Goal: Task Accomplishment & Management: Manage account settings

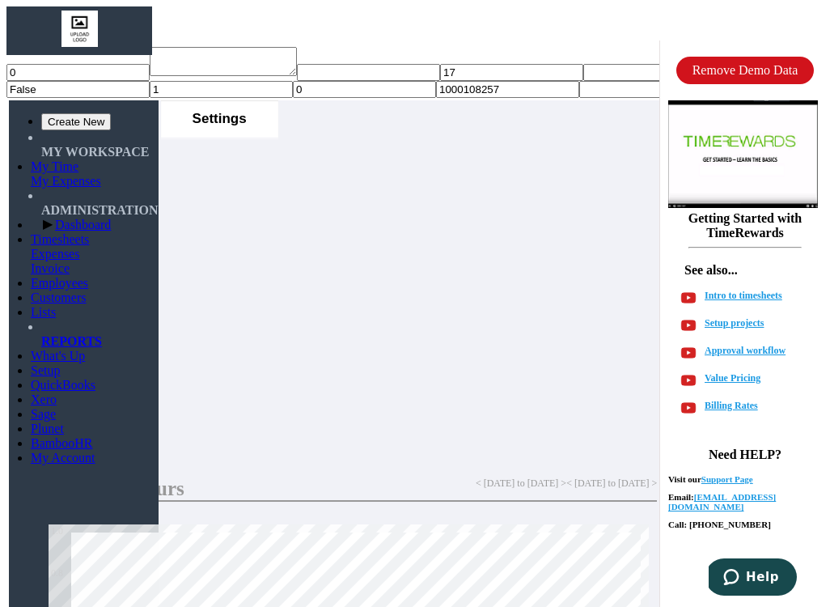
click at [53, 159] on link "My Time" at bounding box center [55, 166] width 48 height 14
click at [31, 232] on link "Timesheets" at bounding box center [60, 239] width 58 height 14
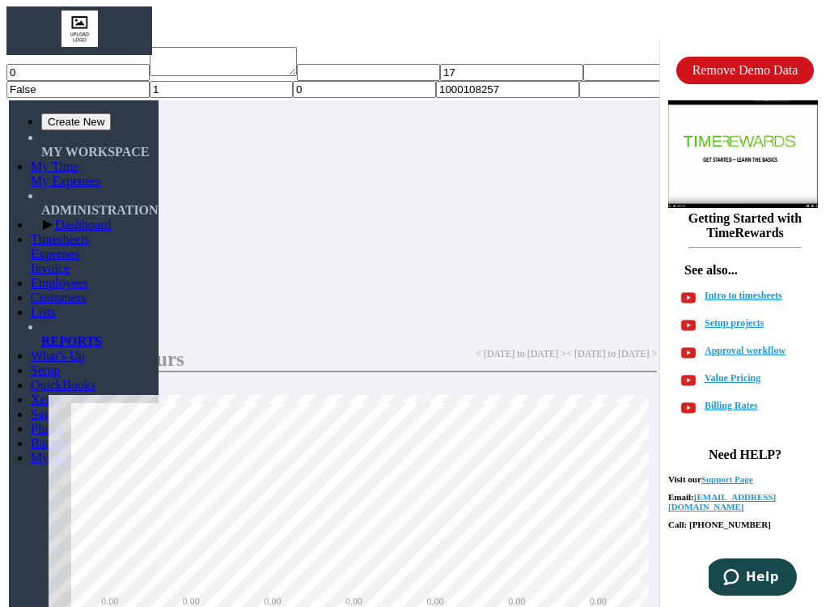
scroll to position [134, 0]
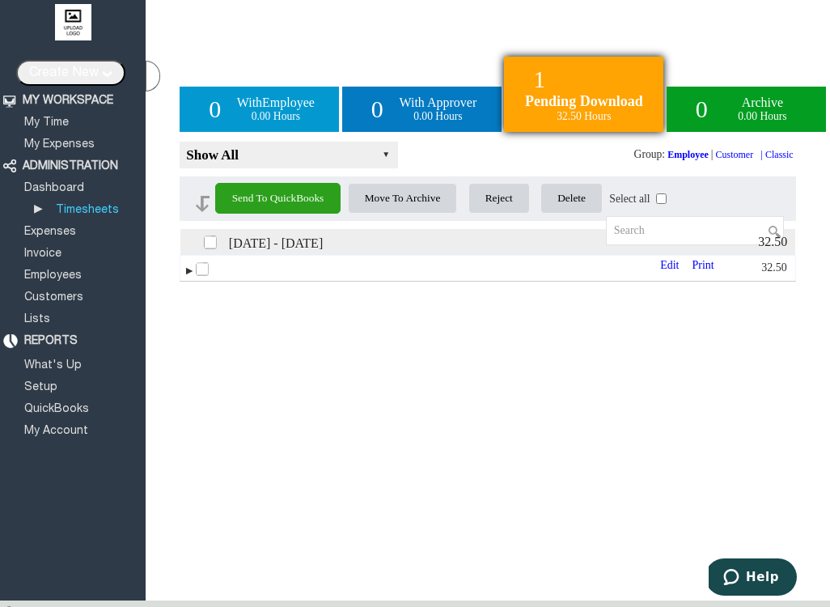
click at [355, 273] on td "► Print Edit" at bounding box center [448, 268] width 536 height 26
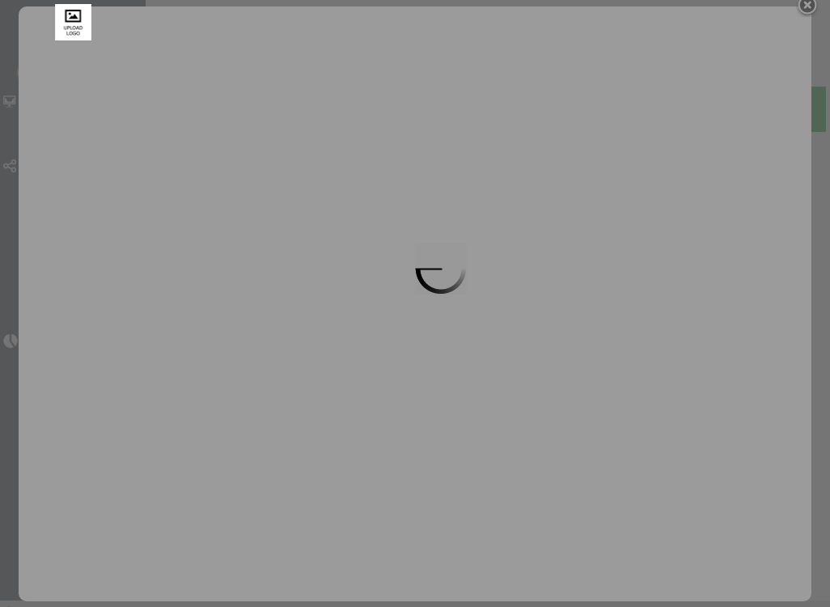
click at [23, 91] on div at bounding box center [415, 303] width 830 height 607
click at [10, 112] on div at bounding box center [415, 303] width 830 height 607
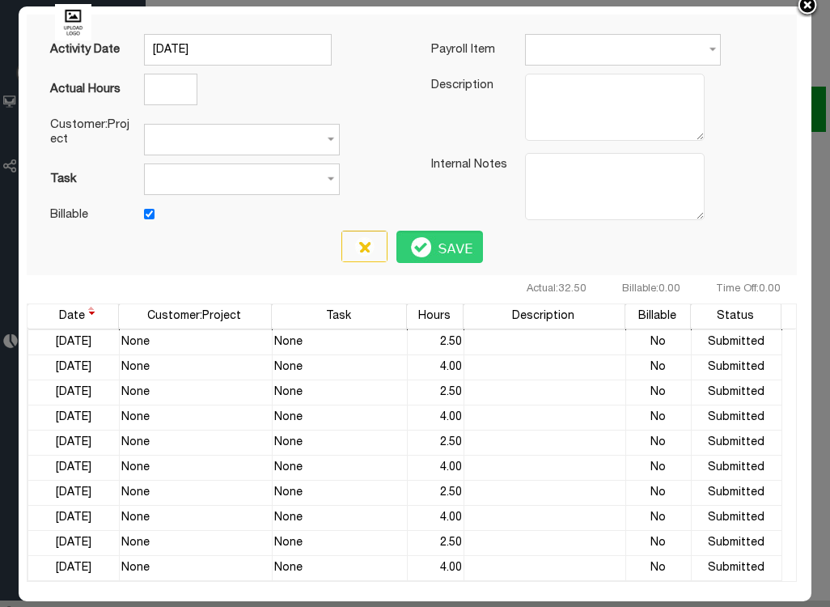
click at [807, 10] on img at bounding box center [807, 6] width 24 height 24
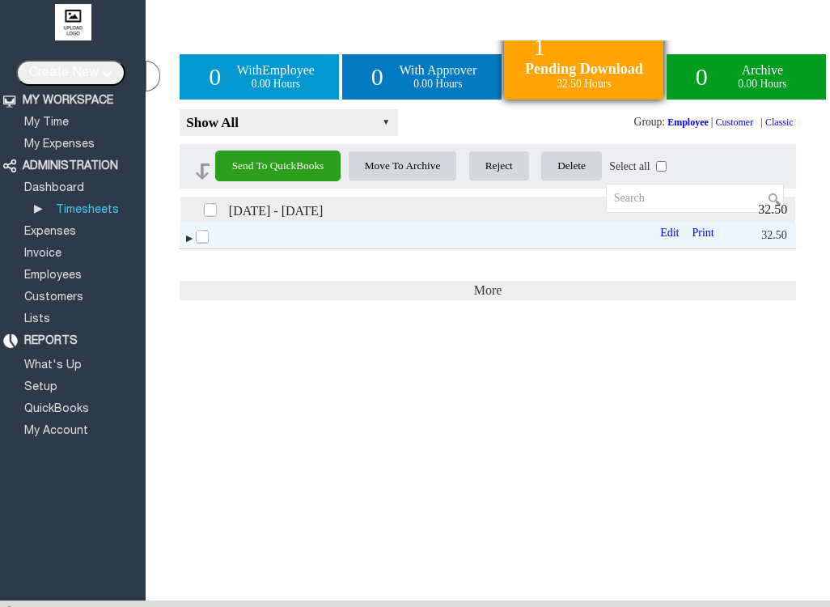
scroll to position [46, 0]
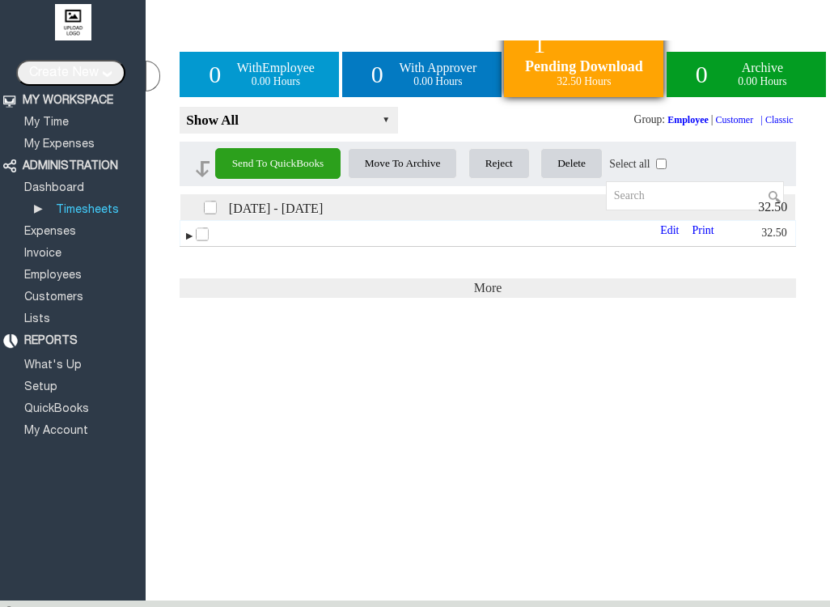
click at [402, 229] on td "► Print Edit" at bounding box center [448, 233] width 536 height 26
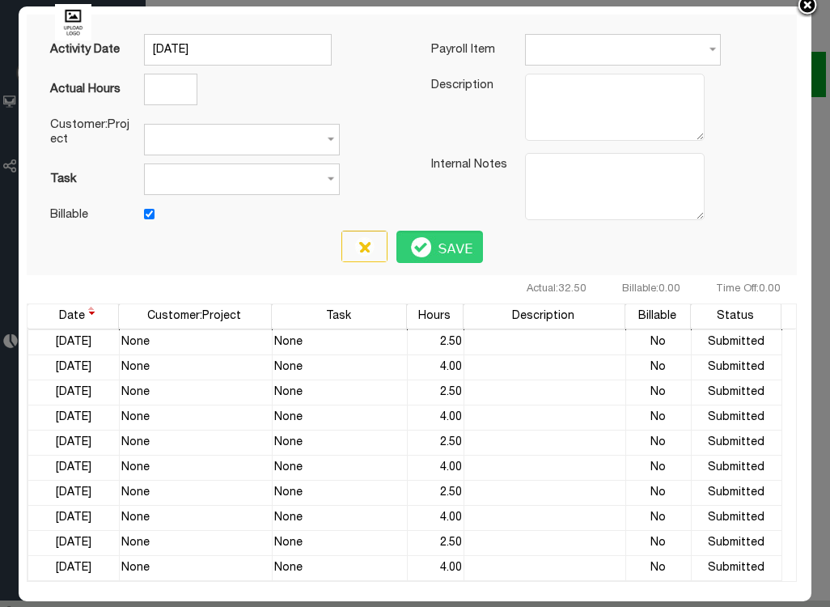
click at [808, 13] on img at bounding box center [807, 6] width 24 height 24
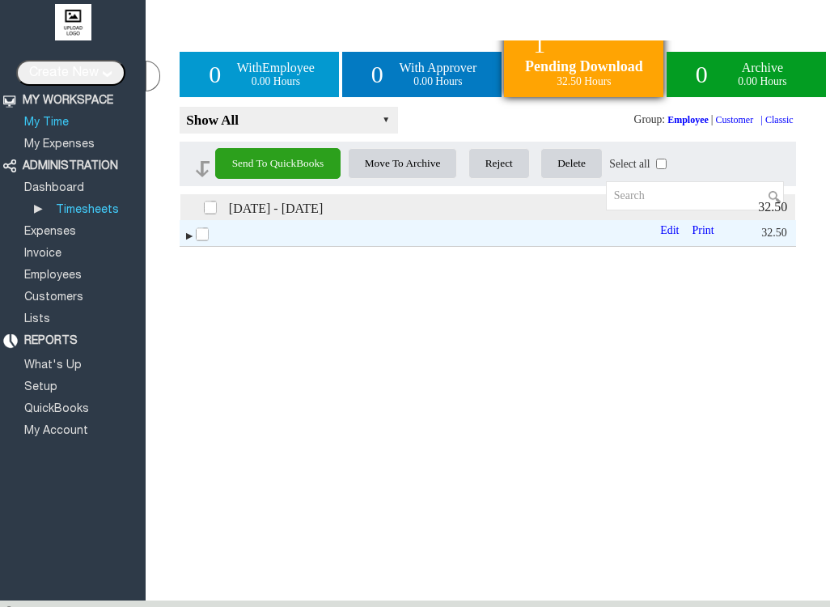
click at [49, 111] on li "My Time" at bounding box center [80, 119] width 117 height 22
click at [41, 125] on li "My Time" at bounding box center [80, 119] width 117 height 22
click at [46, 119] on link "My Time" at bounding box center [46, 122] width 49 height 11
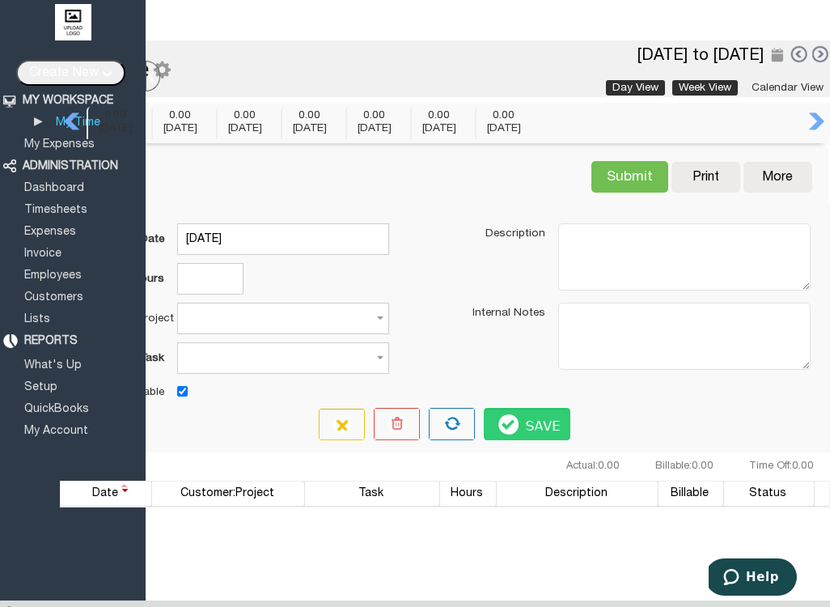
click at [697, 83] on link "Week View" at bounding box center [705, 87] width 66 height 15
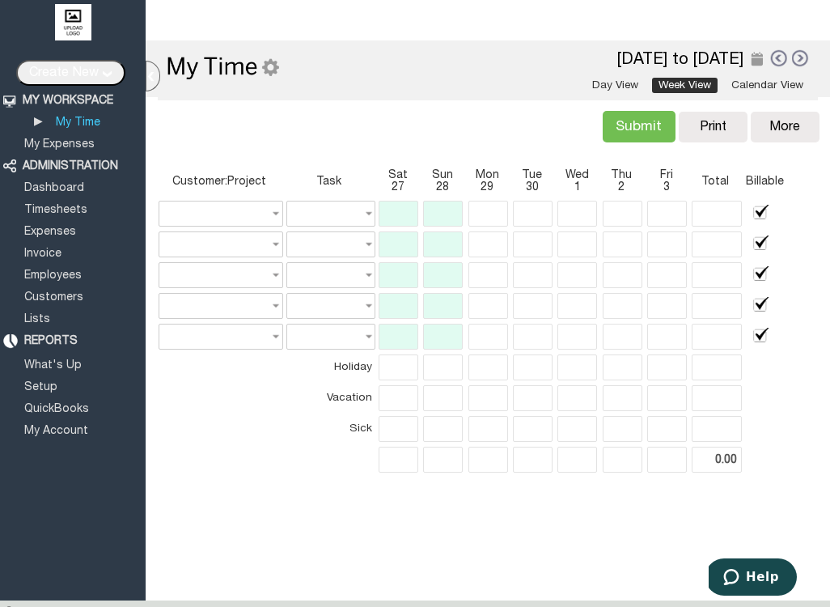
click at [779, 57] on link at bounding box center [778, 58] width 18 height 19
click at [0, 0] on div at bounding box center [0, 0] width 0 height 0
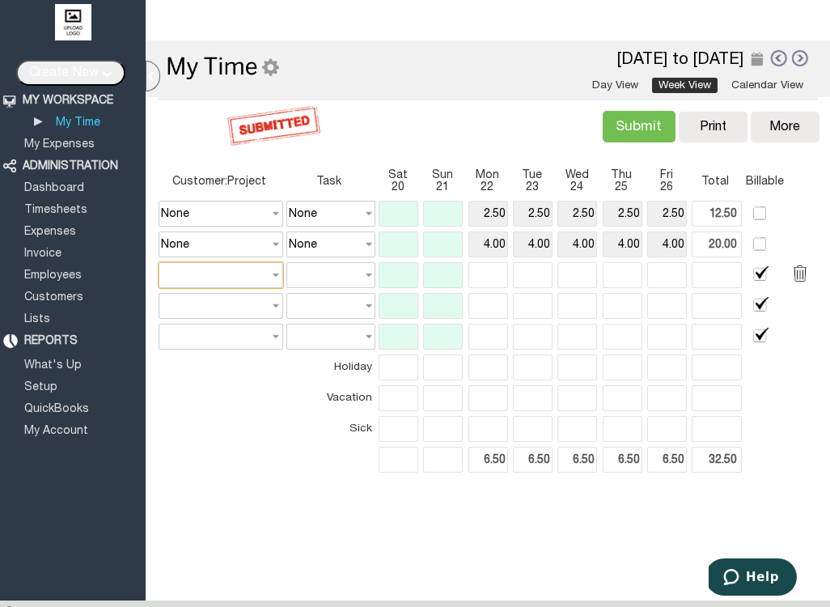
click at [262, 271] on input "text" at bounding box center [221, 275] width 124 height 26
click at [324, 279] on input "text" at bounding box center [330, 275] width 89 height 26
type input "None"
click at [795, 65] on link at bounding box center [801, 58] width 18 height 18
click at [0, 0] on div at bounding box center [0, 0] width 0 height 0
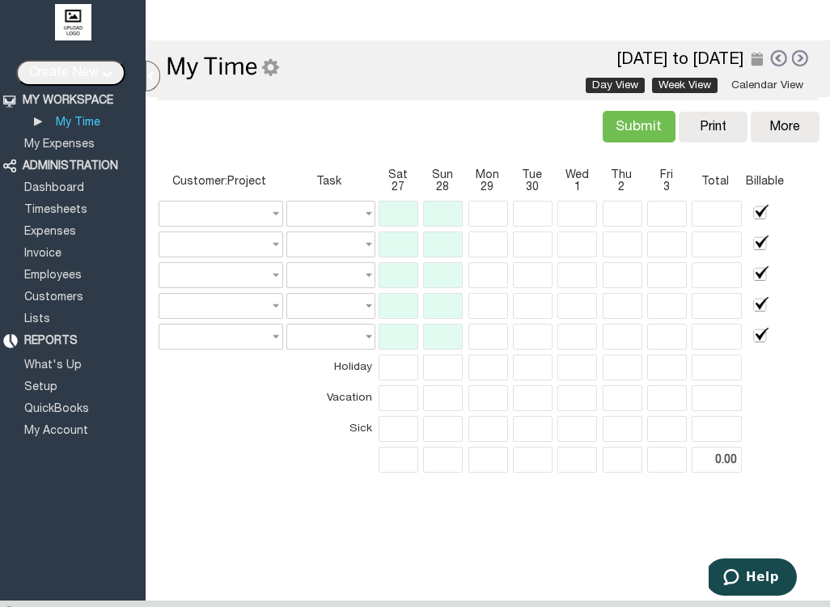
click at [597, 88] on link "Day View" at bounding box center [615, 85] width 59 height 15
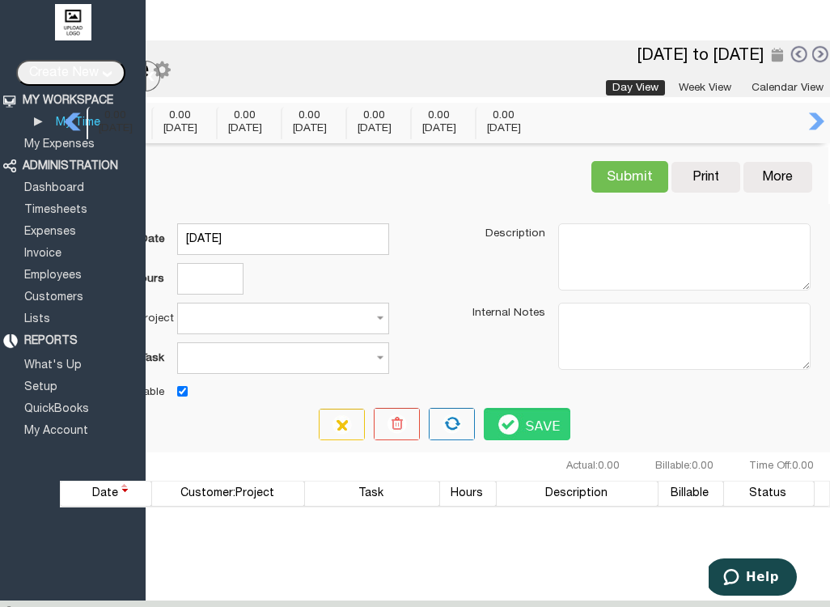
click at [68, 125] on link at bounding box center [62, 127] width 40 height 32
type input "[DATE]"
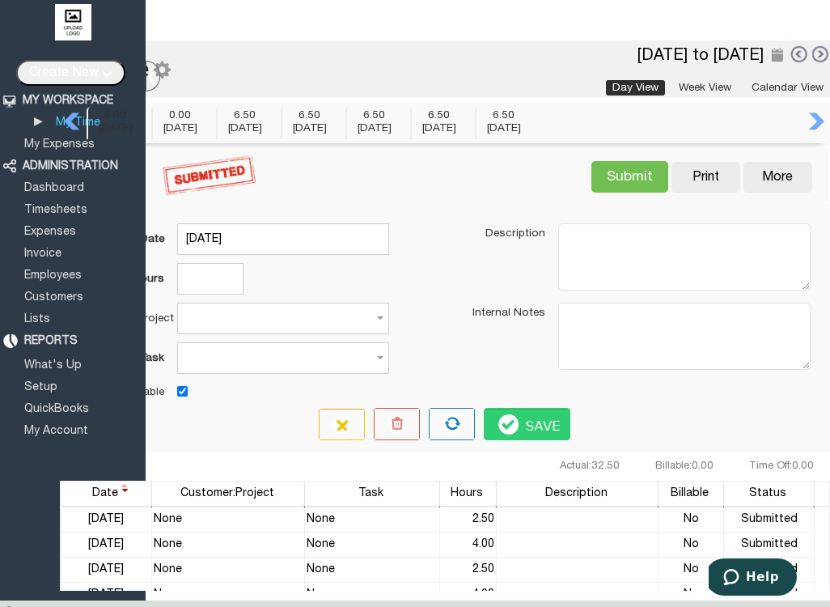
click at [284, 162] on div "Submit Copy Print [GEOGRAPHIC_DATA] More Copy Previous [GEOGRAPHIC_DATA] Report…" at bounding box center [444, 175] width 769 height 57
click at [653, 87] on link "Day View" at bounding box center [635, 87] width 59 height 15
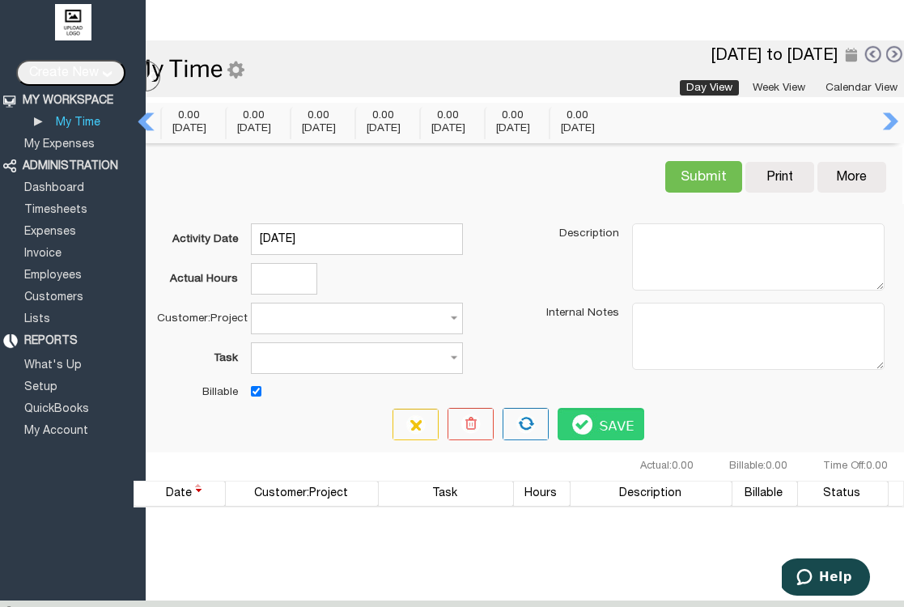
click at [142, 123] on link at bounding box center [136, 127] width 40 height 32
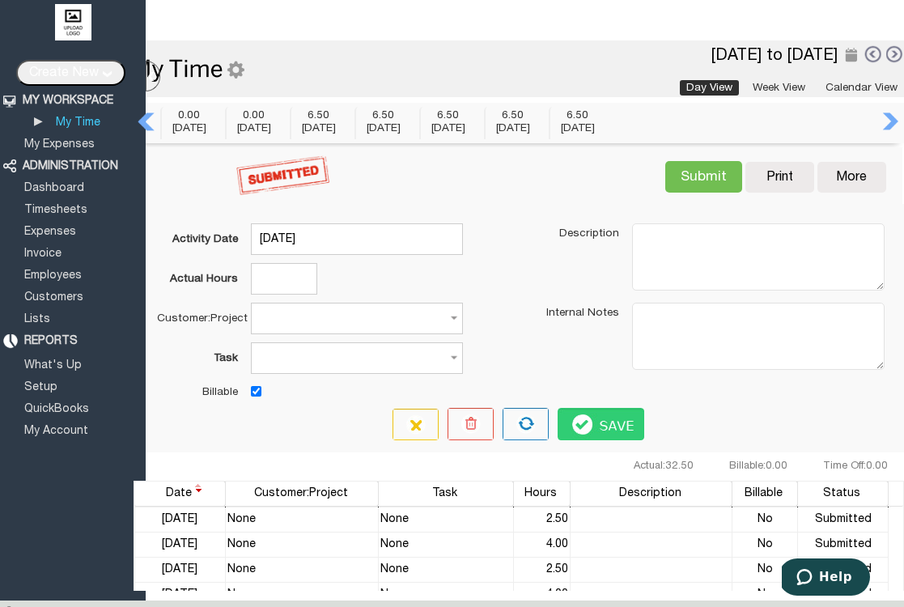
click at [147, 117] on link at bounding box center [136, 127] width 40 height 32
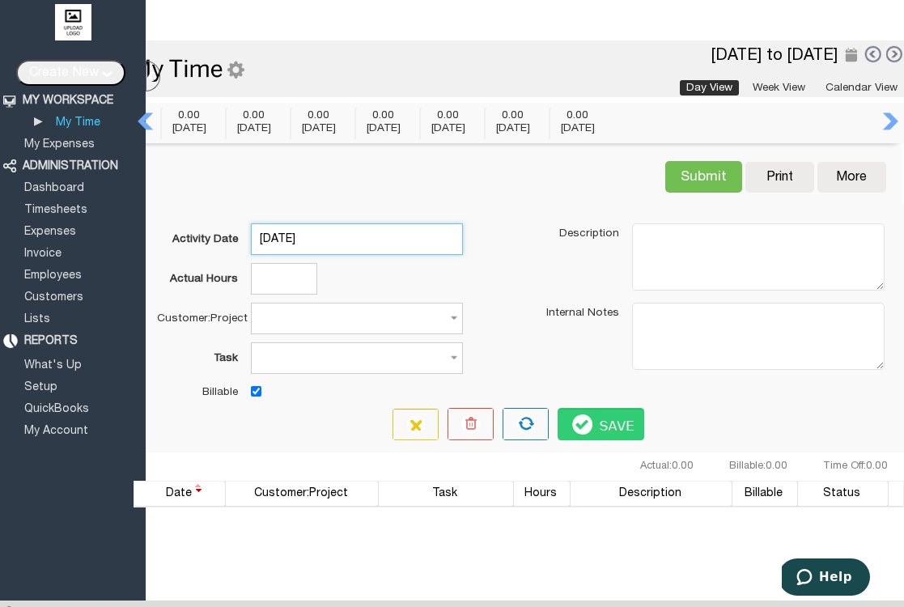
click at [314, 239] on input "19 Sep 2025" at bounding box center [357, 239] width 212 height 32
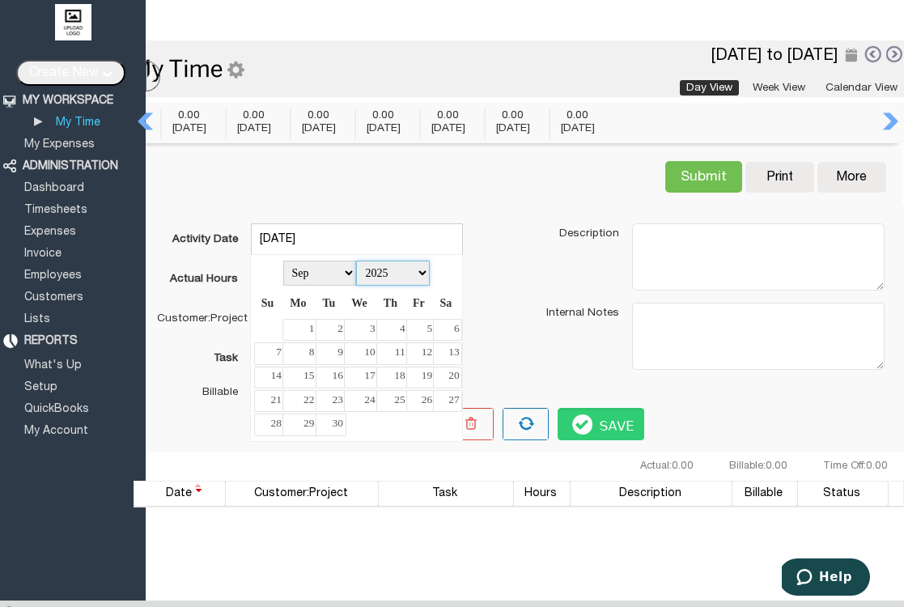
click at [422, 282] on select "2015 2016 2017 2018 2019 2020 2021 2022 2023 2024 2025 2026 2027 2028 2029 2030…" at bounding box center [393, 273] width 74 height 25
click at [304, 284] on select "Jan Feb Mar Apr May Jun Jul Aug Sep Oct Nov Dec" at bounding box center [320, 273] width 74 height 25
click at [393, 338] on link "2" at bounding box center [392, 330] width 32 height 22
click at [311, 235] on input "2 Oct 2025" at bounding box center [357, 239] width 212 height 32
click at [368, 335] on link "1" at bounding box center [361, 330] width 34 height 22
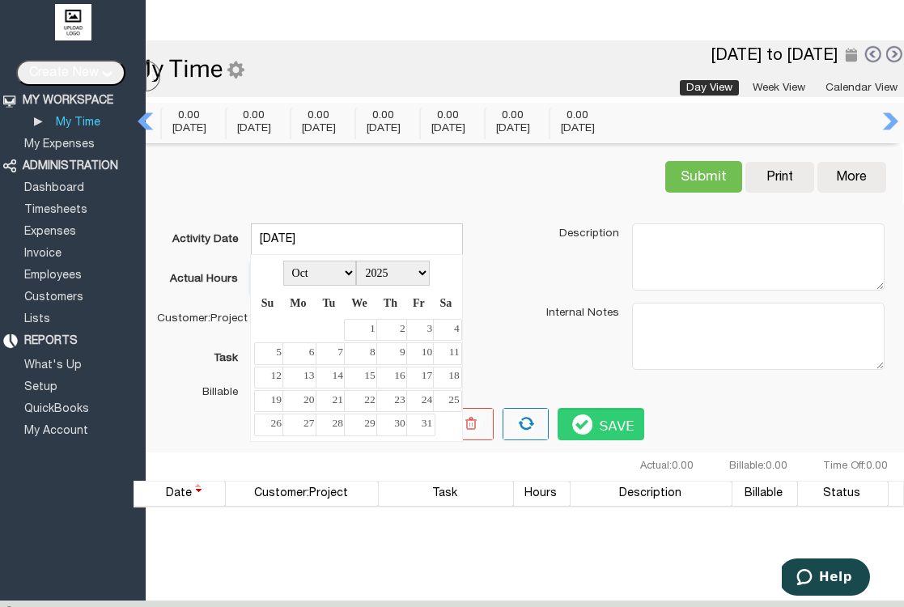
type input "1 Oct 2025"
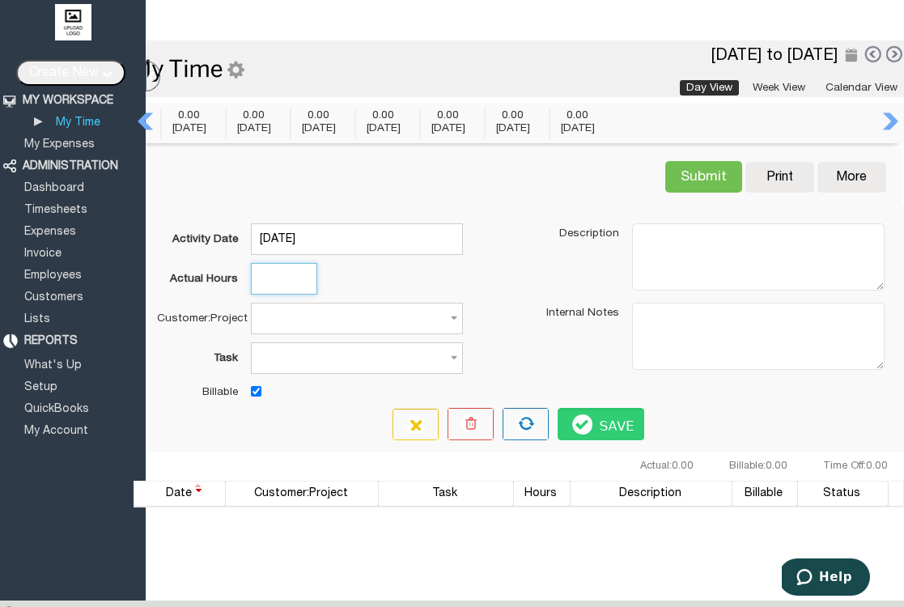
click at [271, 283] on input "Actual Hours" at bounding box center [284, 279] width 66 height 32
click at [338, 332] on input "Customer:Project" at bounding box center [357, 319] width 212 height 32
click at [290, 282] on input "Actual Hours" at bounding box center [284, 279] width 66 height 32
click at [379, 353] on input "Task" at bounding box center [357, 358] width 212 height 32
click at [519, 296] on td "Activity Date 1 Oct 2025 Actual Hours Customer:Project 1 result is available, u…" at bounding box center [331, 313] width 381 height 204
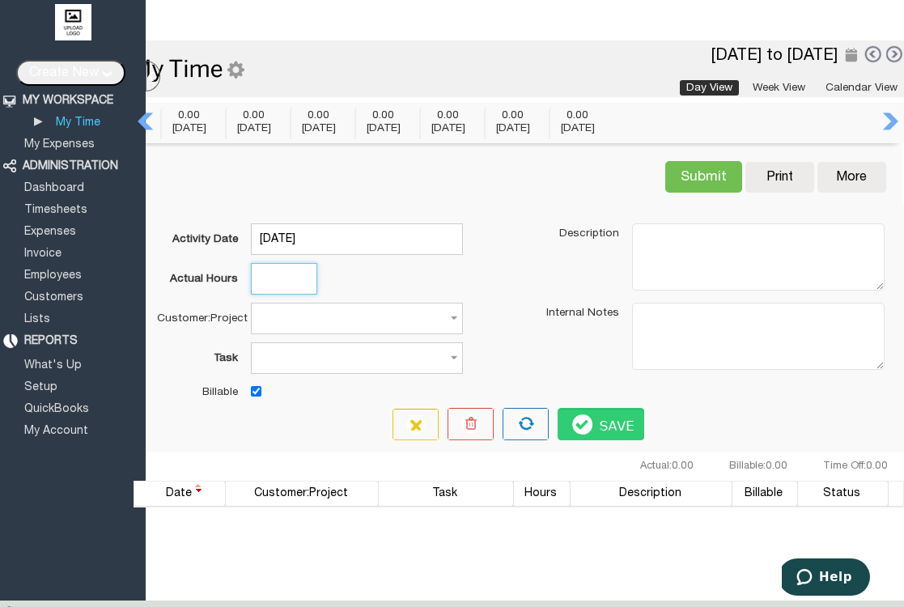
click at [280, 273] on input "Actual Hours" at bounding box center [284, 279] width 66 height 32
click at [47, 146] on link "My Expenses" at bounding box center [59, 144] width 75 height 11
